Goal: Check status

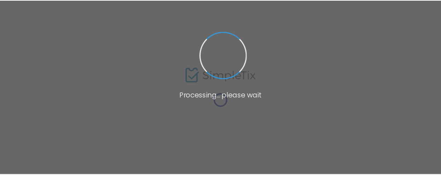
scroll to position [71, 0]
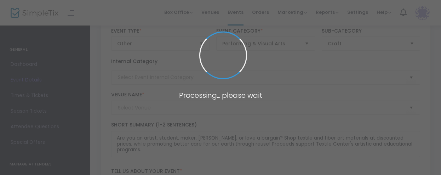
type input "Textile Center"
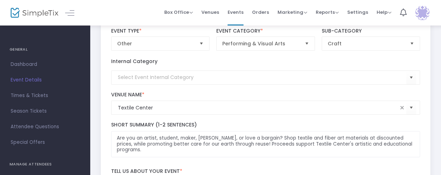
drag, startPoint x: 24, startPoint y: 63, endPoint x: 30, endPoint y: 64, distance: 6.2
click at [24, 63] on span "Dashboard" at bounding box center [45, 64] width 69 height 9
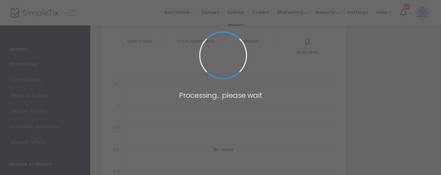
type input "https://www.simpletix.com/e/textile-center-september-2025-garage-sale-tickets-2…"
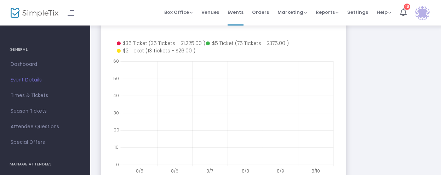
scroll to position [177, 0]
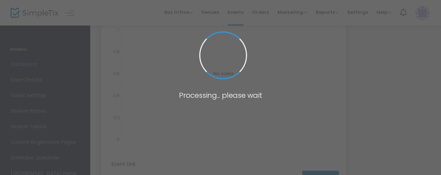
type input "[URL][DOMAIN_NAME]"
